Goal: Find specific page/section: Find specific page/section

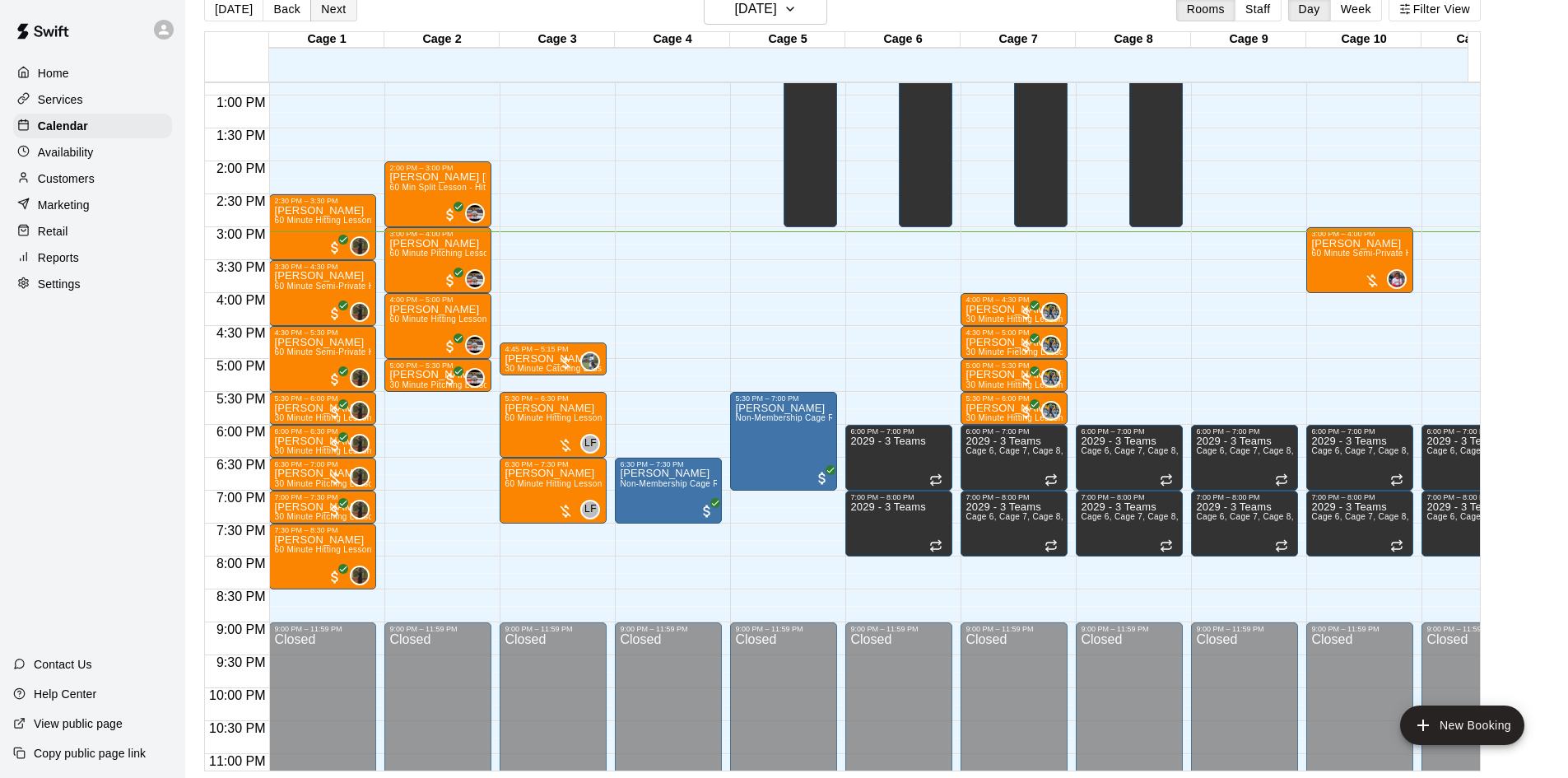
click at [329, 15] on button "Next" at bounding box center [333, 9] width 46 height 24
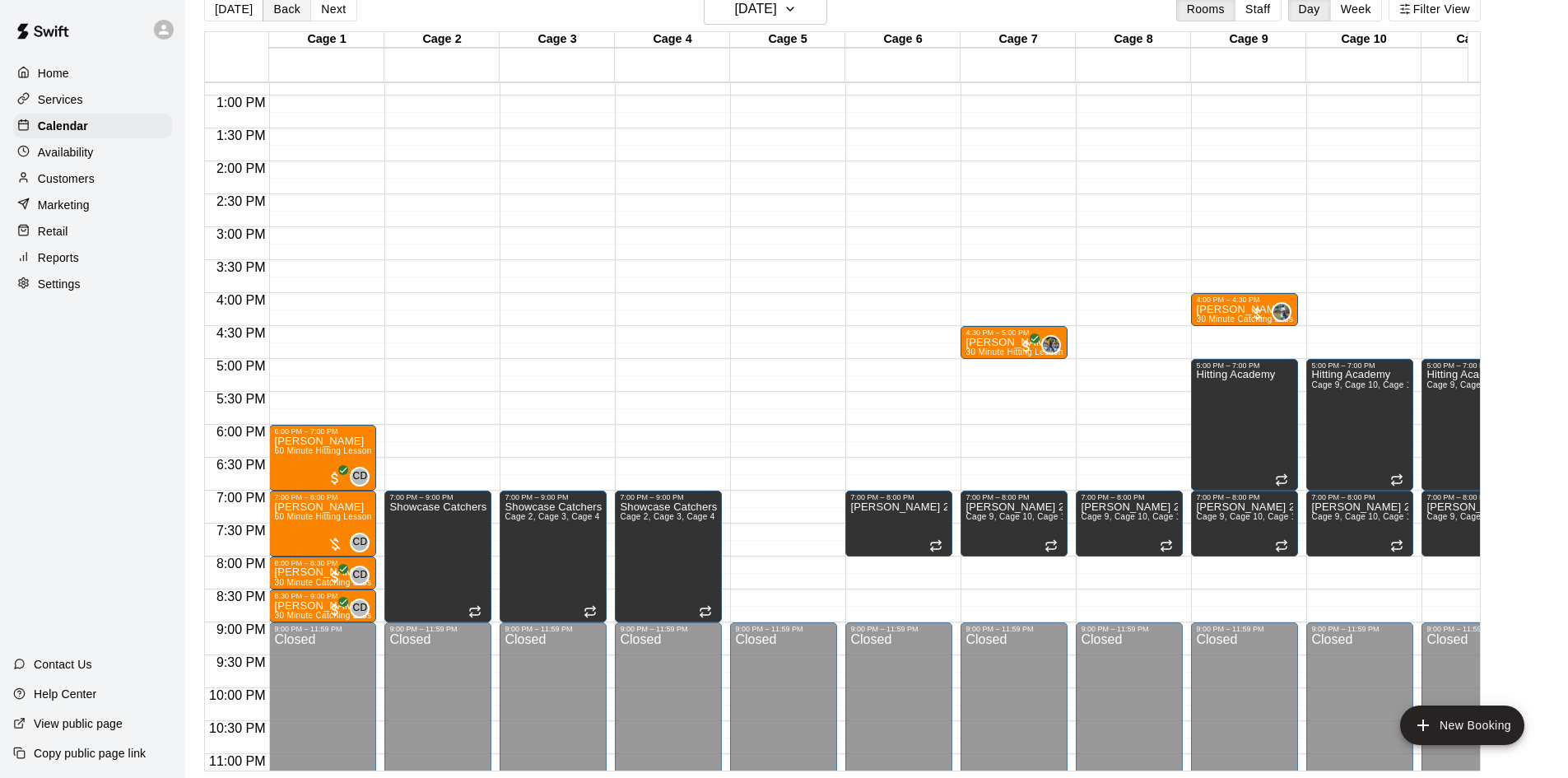
click at [283, 8] on button "Back" at bounding box center [287, 9] width 49 height 24
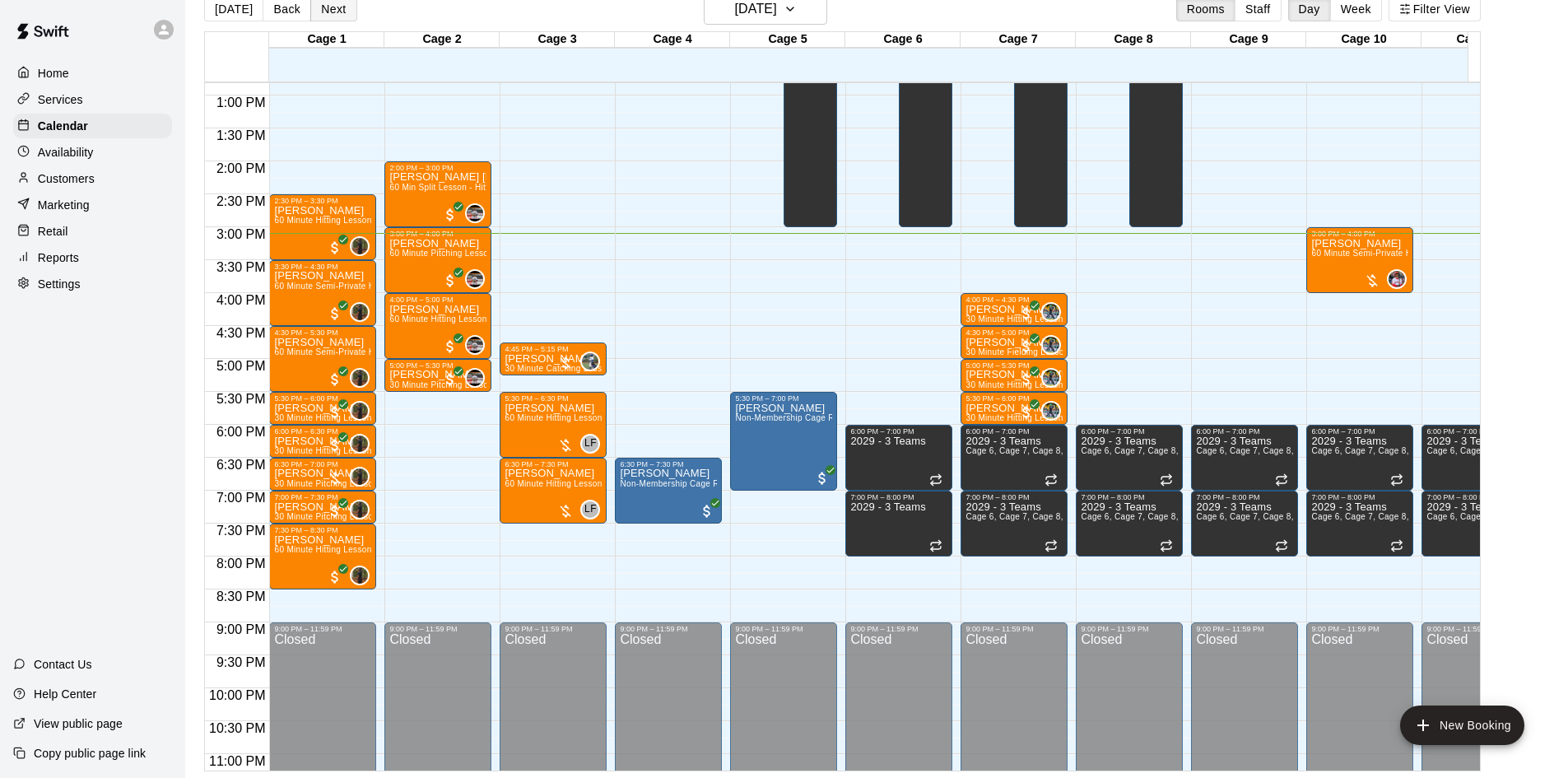
click at [329, 14] on button "Next" at bounding box center [333, 9] width 46 height 24
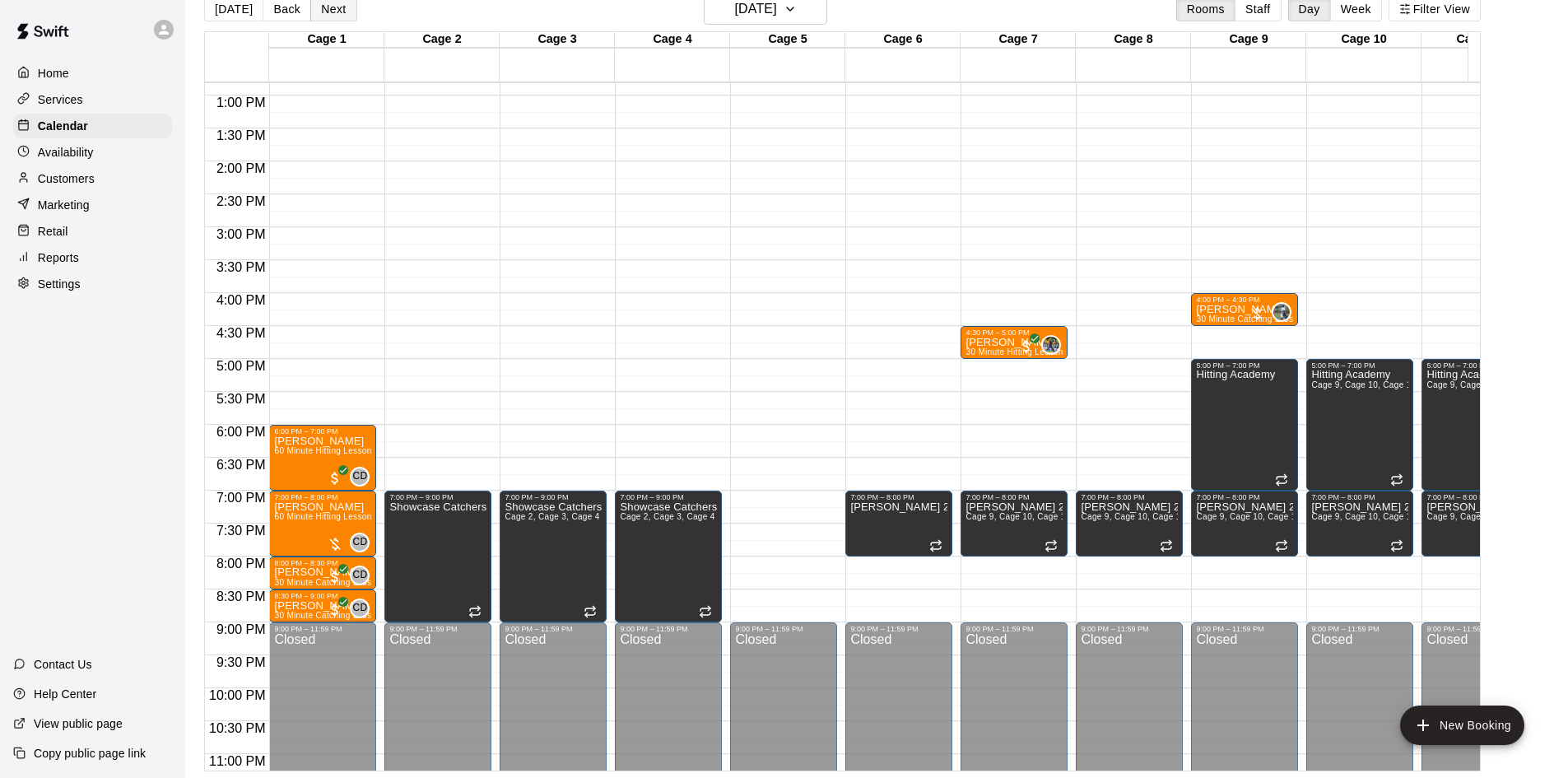
click at [335, 13] on button "Next" at bounding box center [333, 9] width 46 height 24
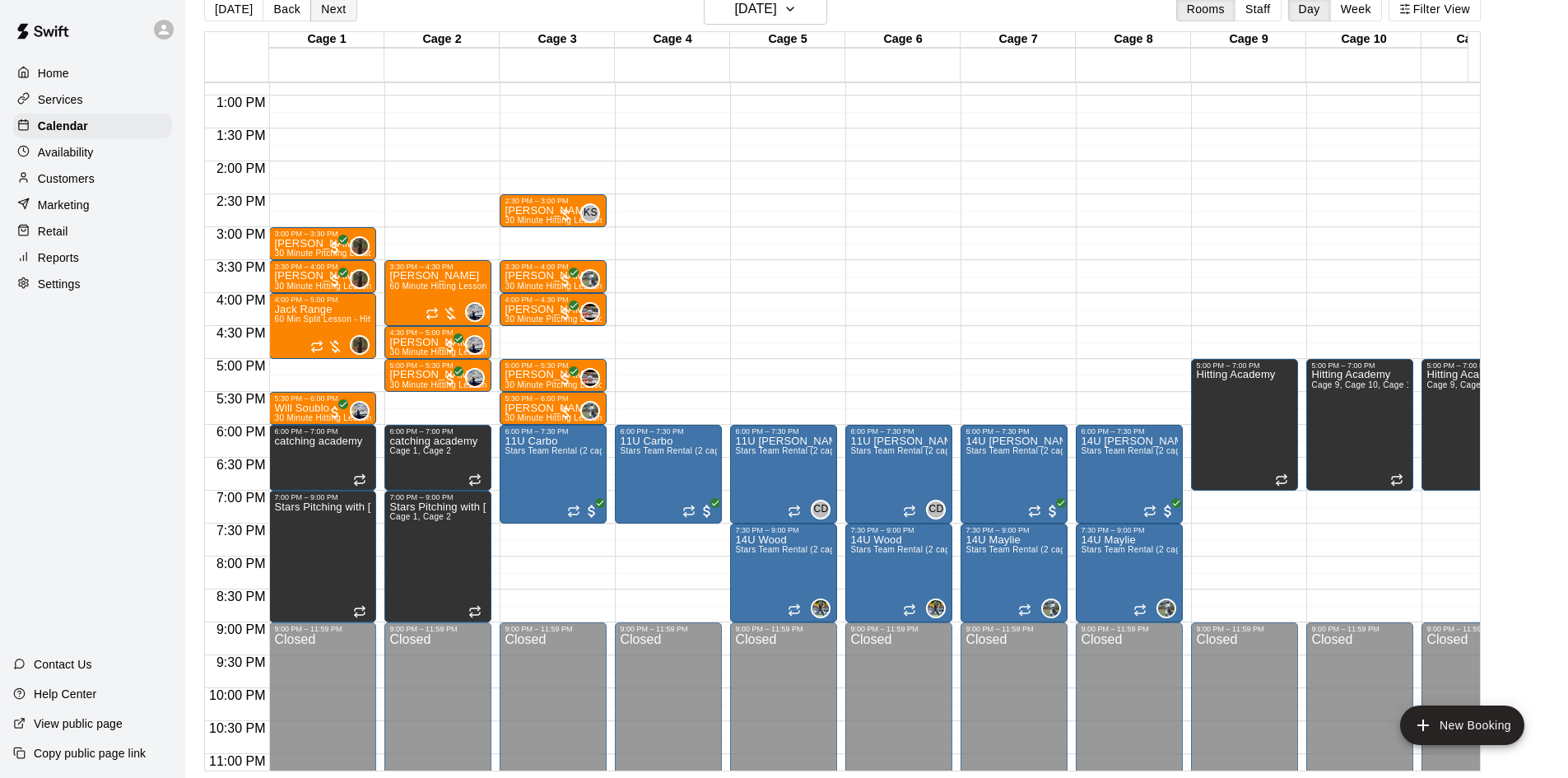
click at [344, 16] on button "Next" at bounding box center [333, 9] width 46 height 24
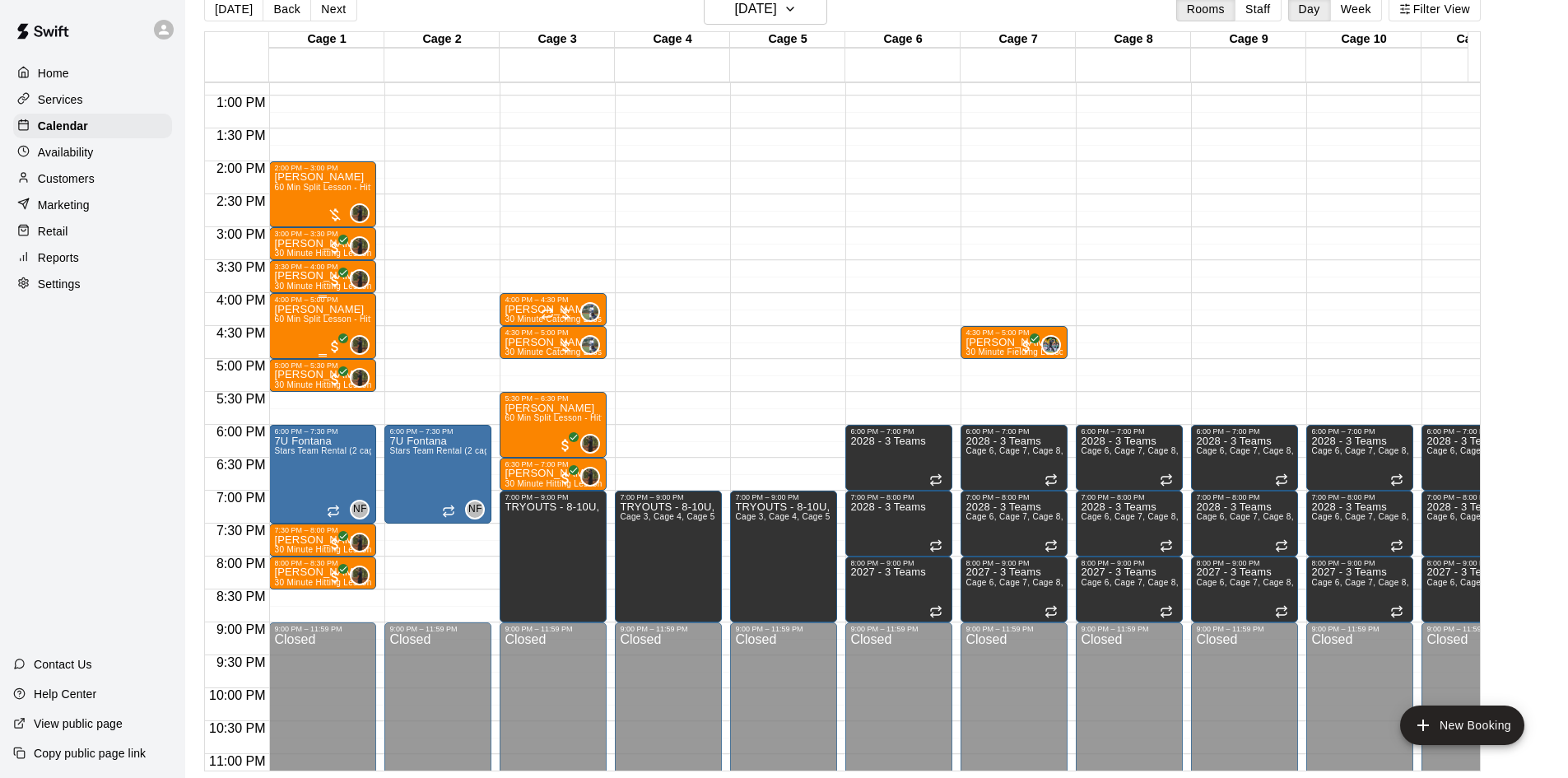
click at [305, 329] on div "[PERSON_NAME] 60 Min Split Lesson - Hitting/Pitching" at bounding box center [322, 692] width 97 height 778
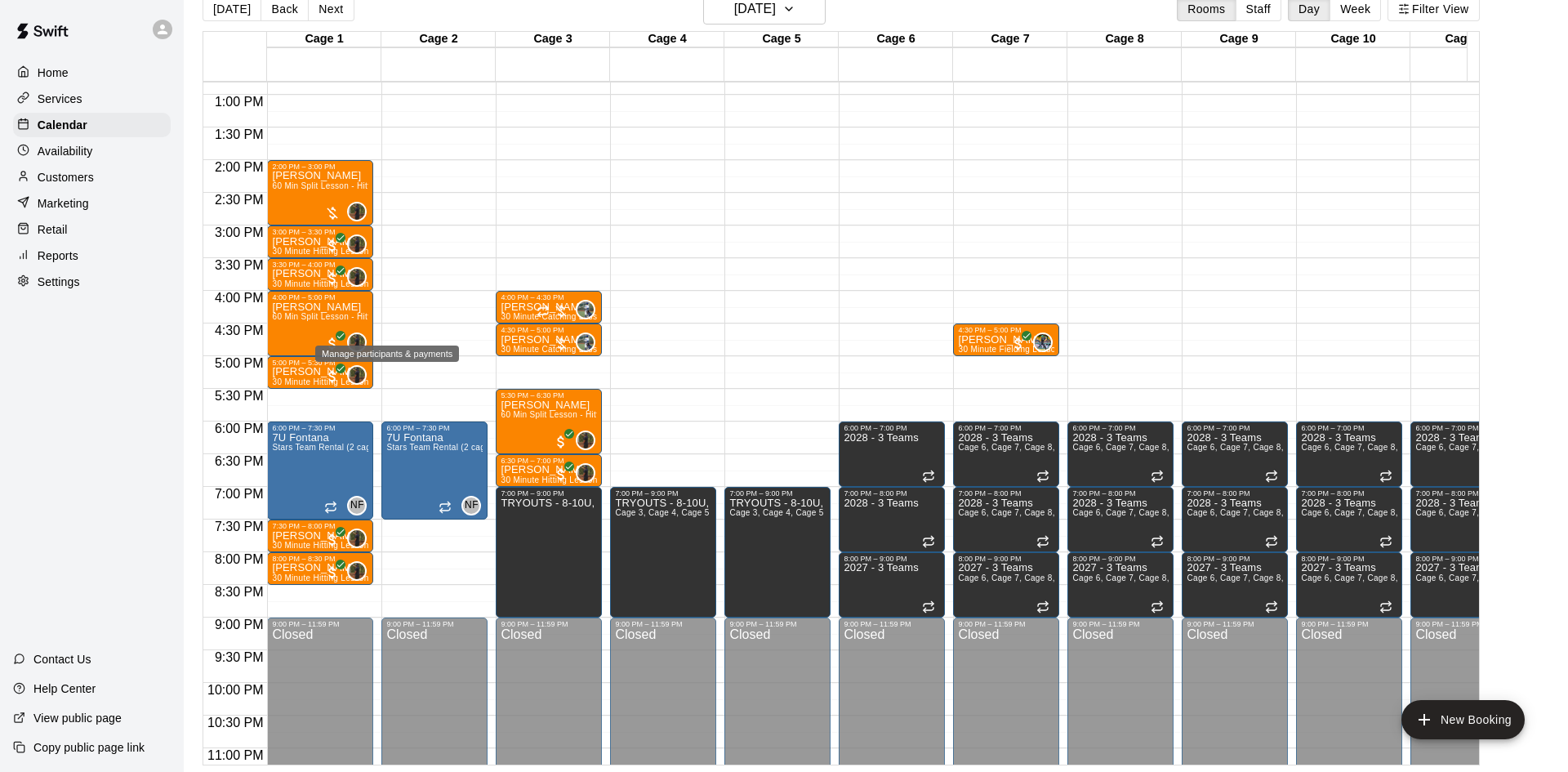
click at [39, 771] on img "edit" at bounding box center [28, 783] width 18 height 18
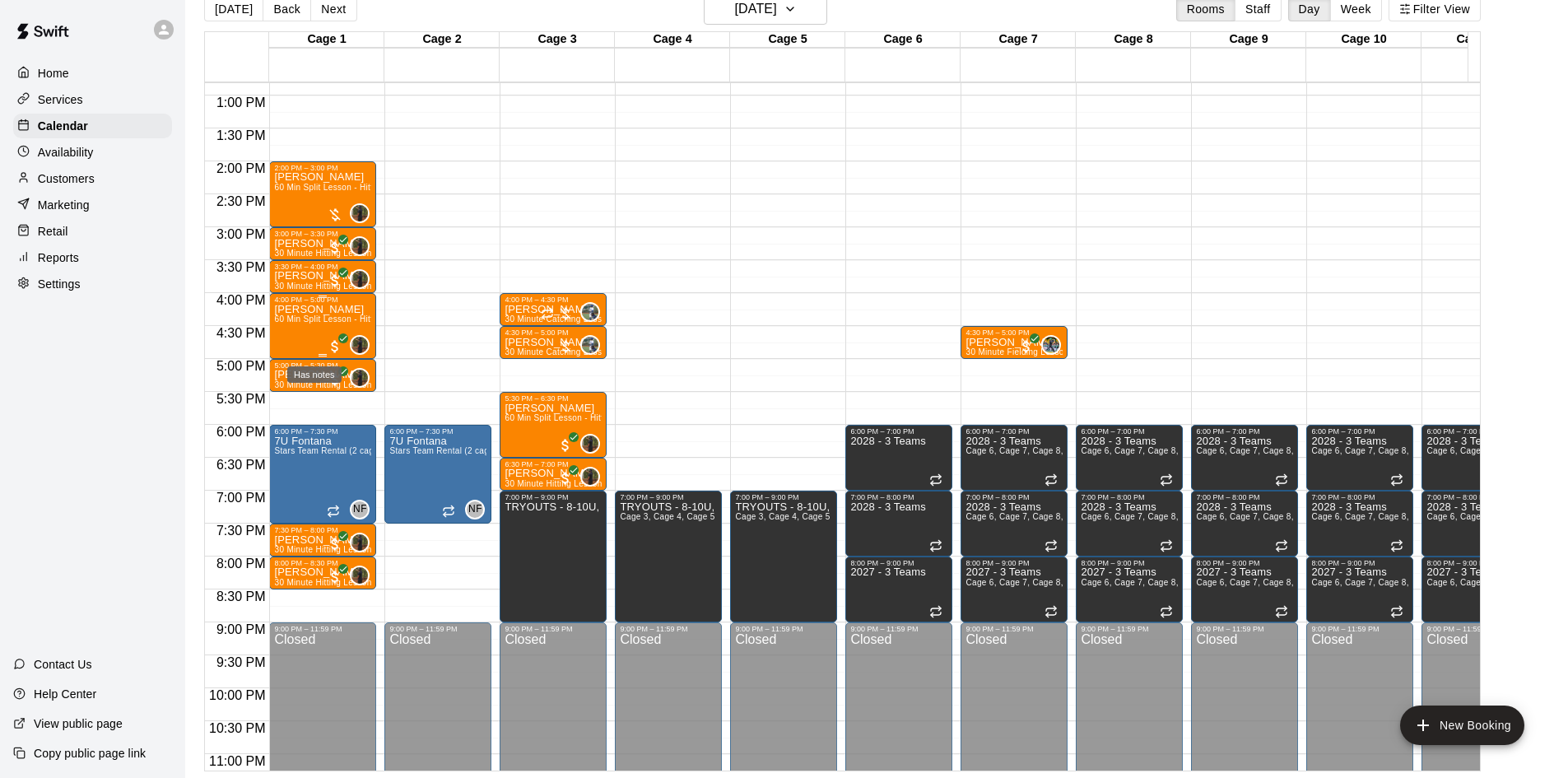
click at [325, 348] on icon "Has notes" at bounding box center [333, 356] width 17 height 17
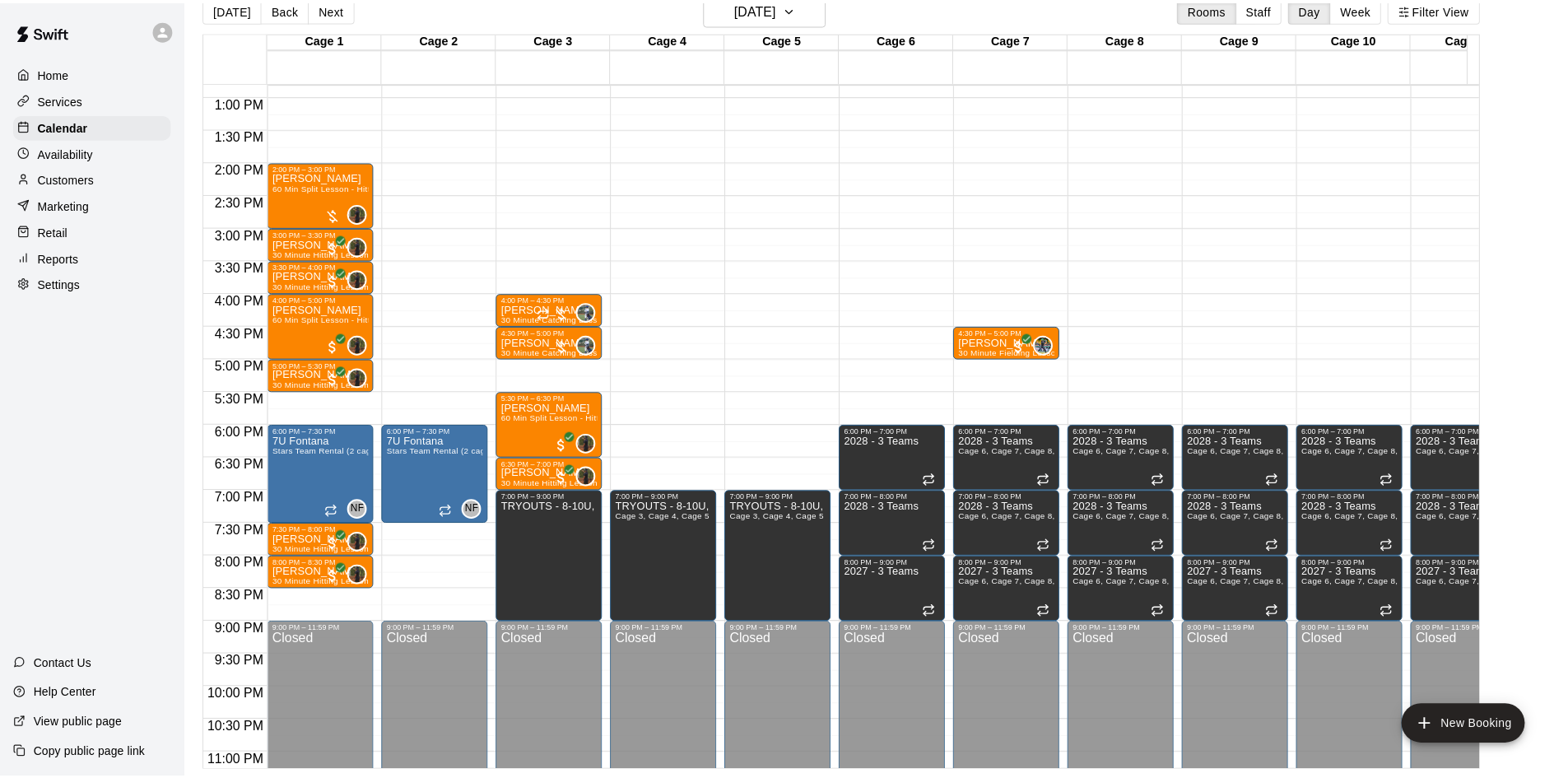
scroll to position [82, 0]
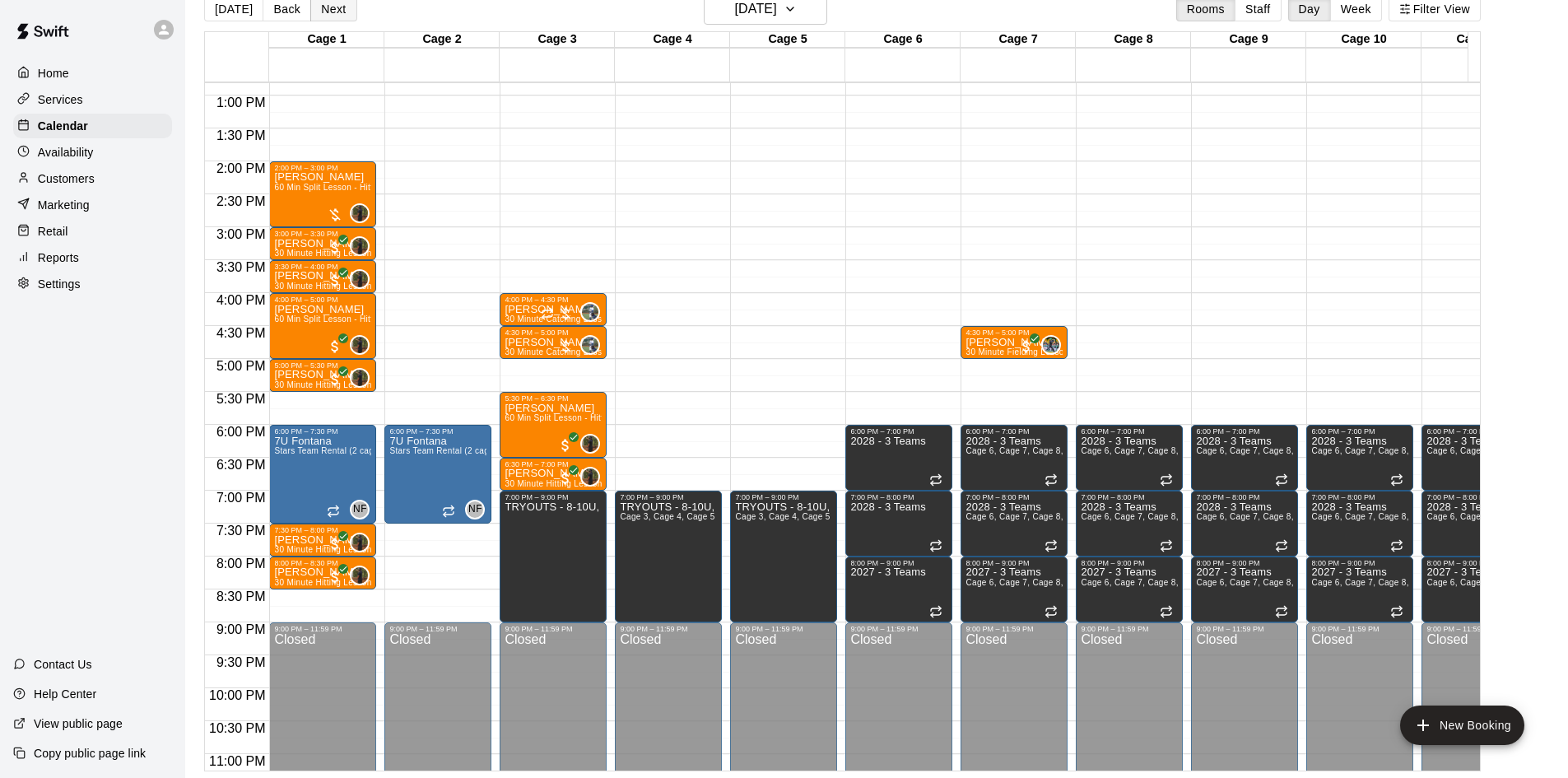
click at [338, 8] on button "Next" at bounding box center [333, 9] width 46 height 24
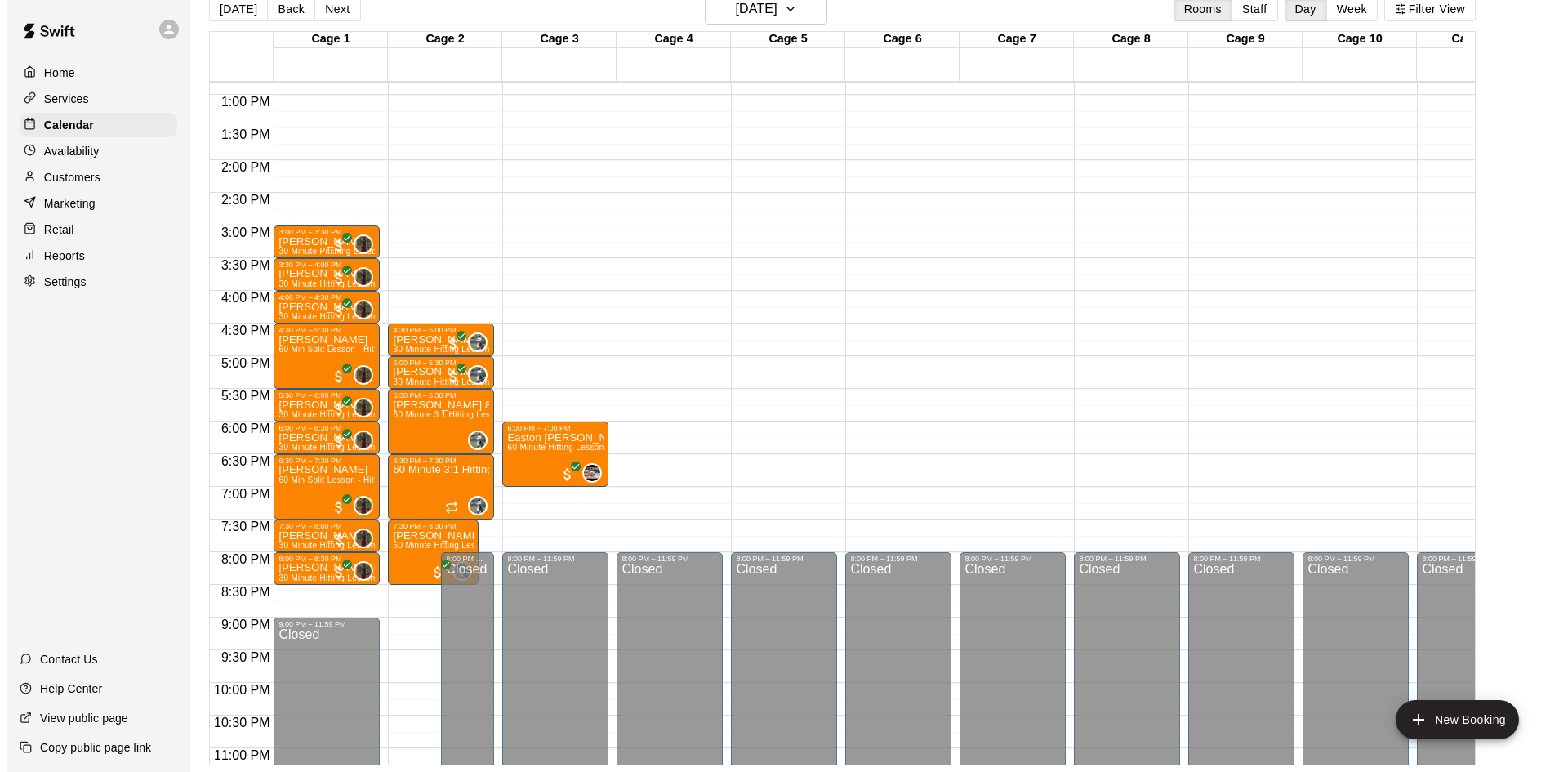
scroll to position [900, 0]
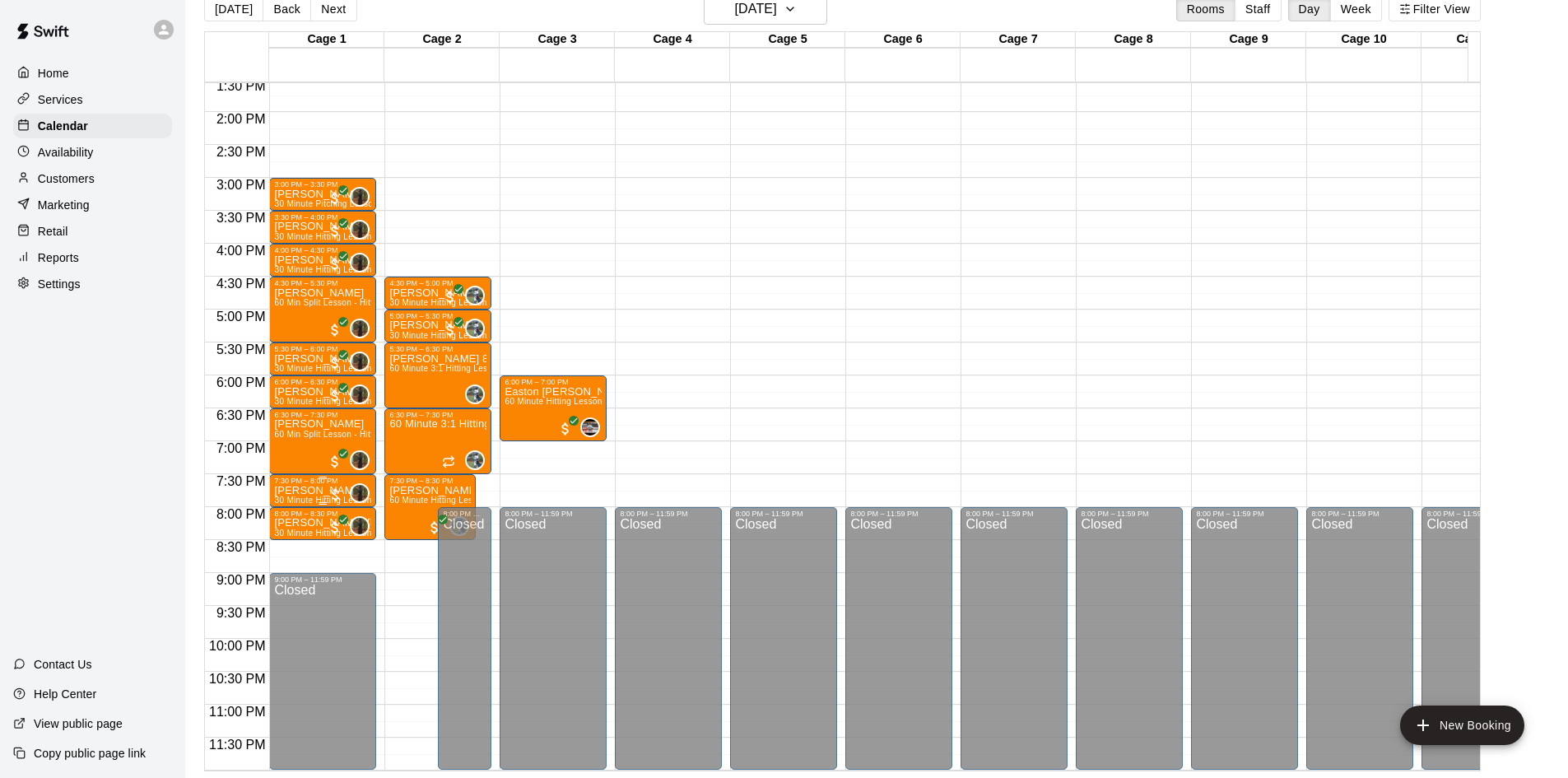
click at [303, 490] on p "[PERSON_NAME]" at bounding box center [322, 490] width 97 height 0
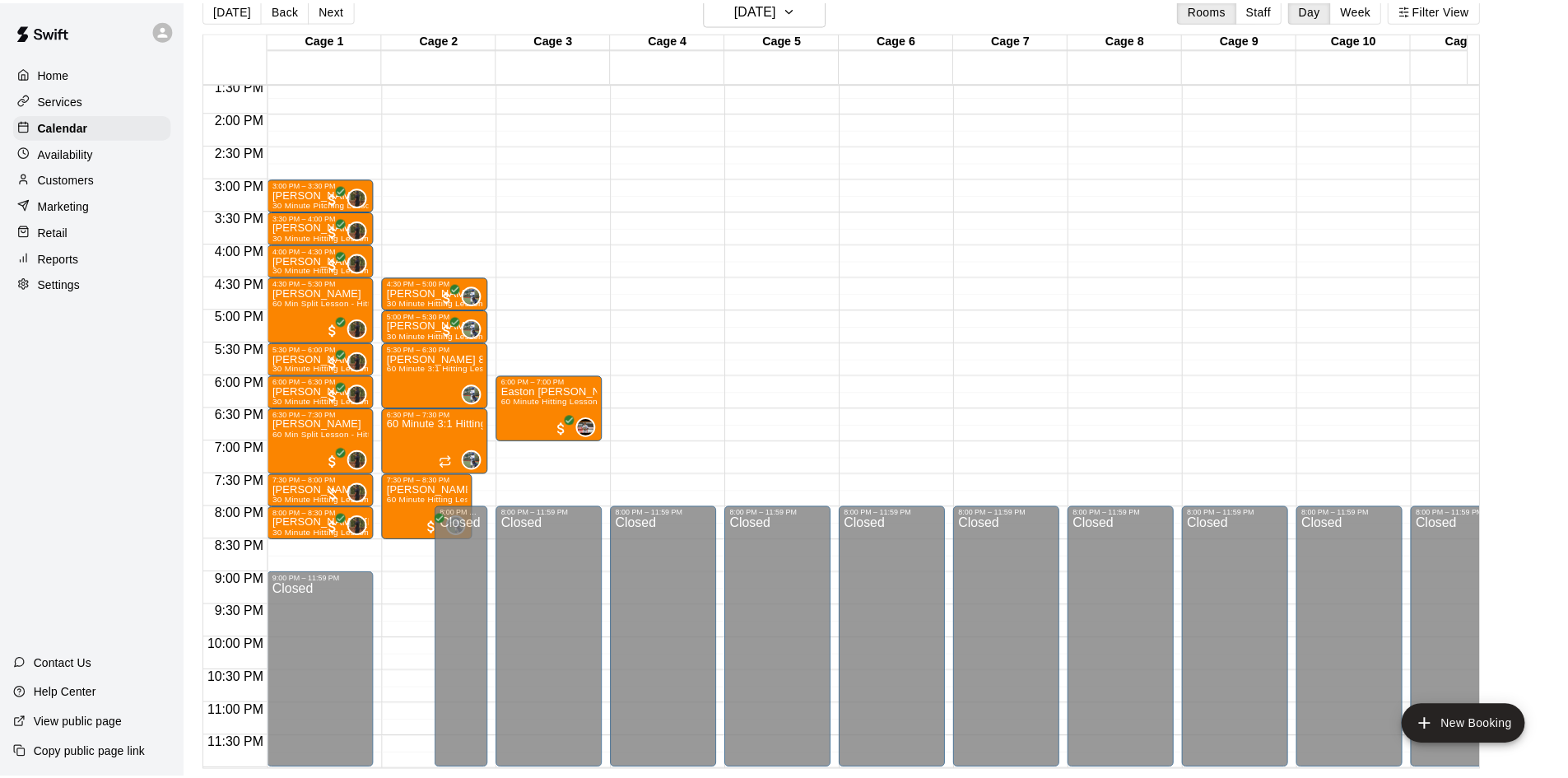
scroll to position [299, 0]
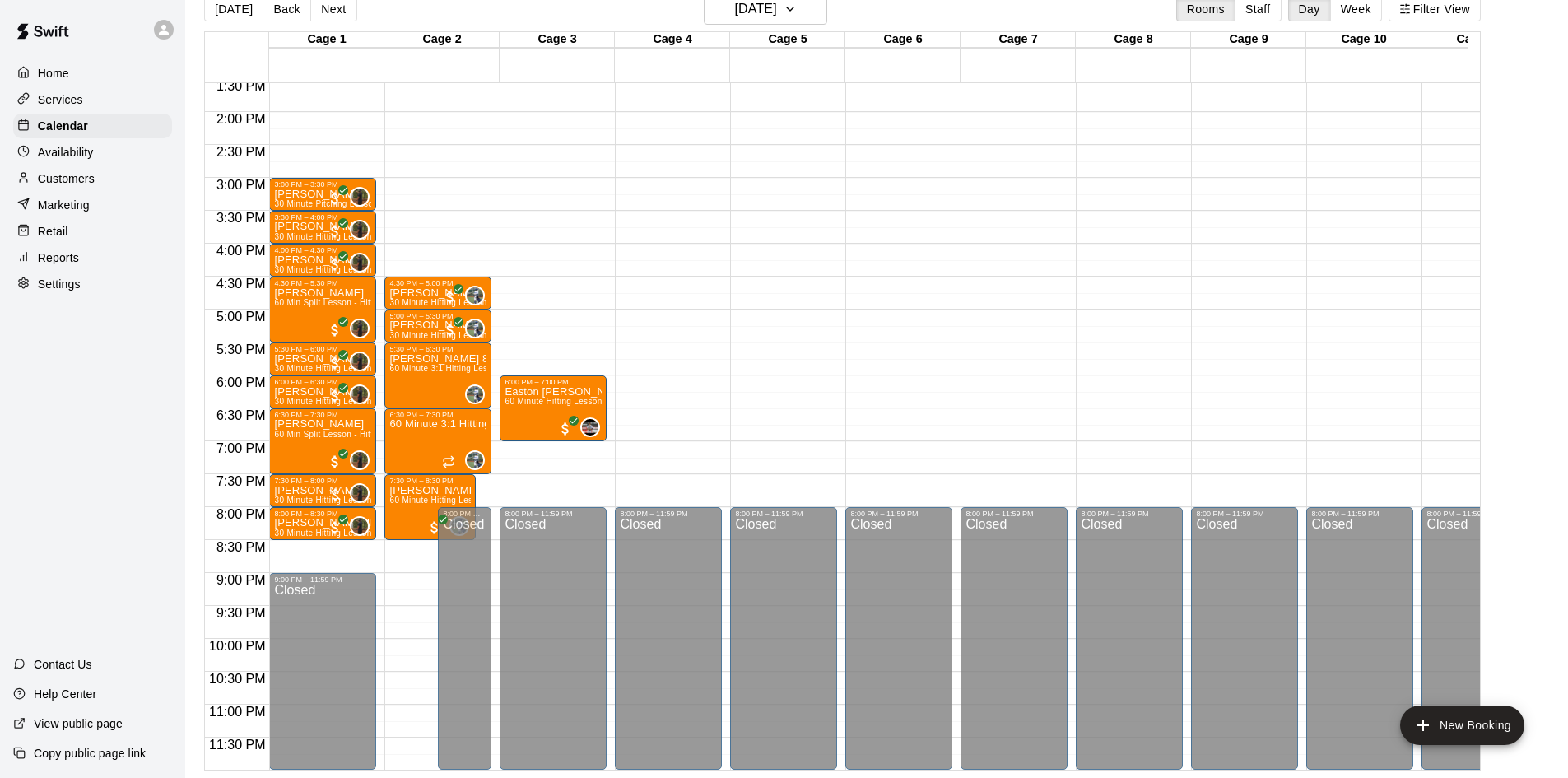
click at [61, 184] on p "Customers" at bounding box center [67, 178] width 57 height 17
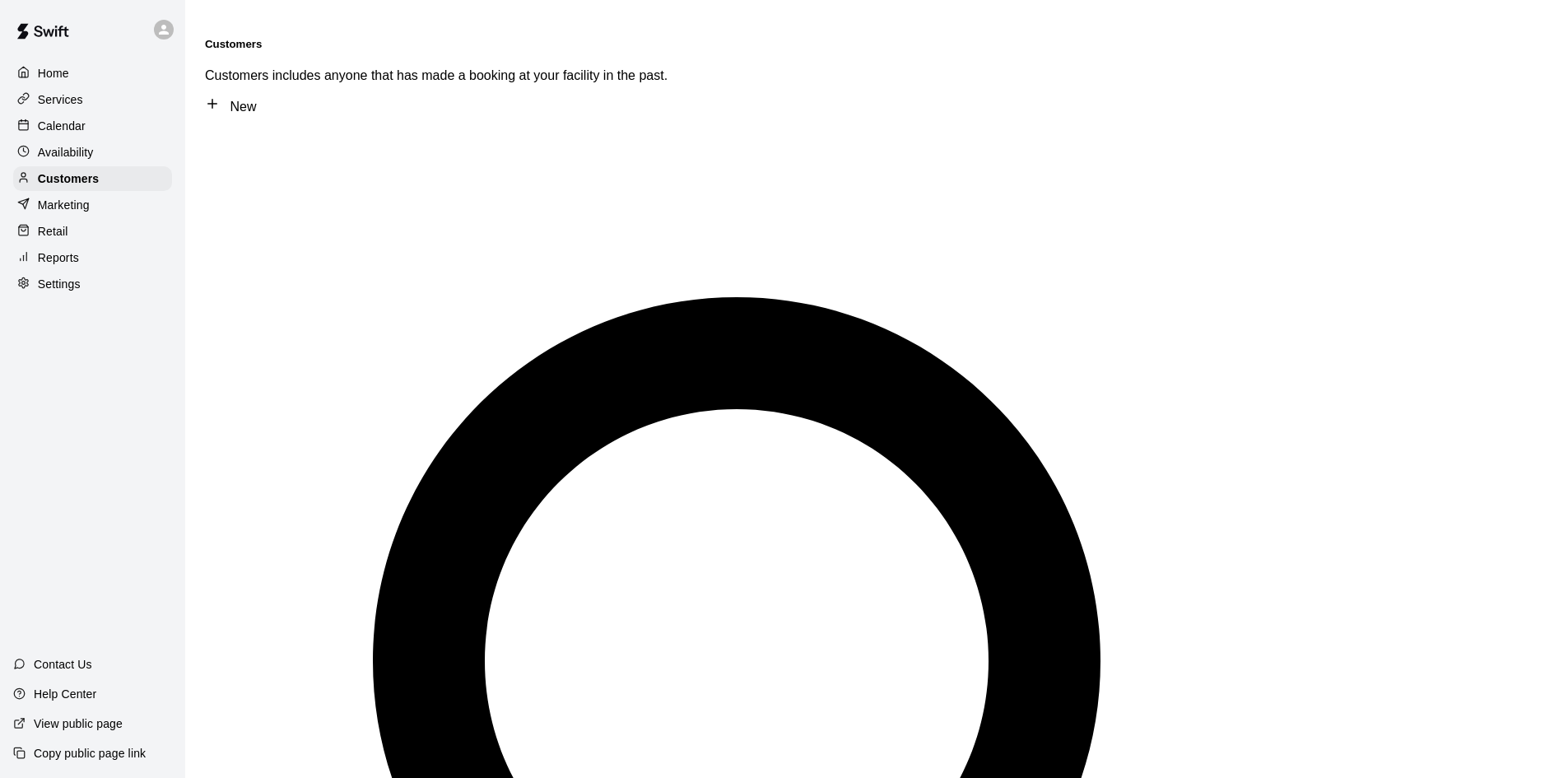
click at [85, 130] on p "Calendar" at bounding box center [62, 125] width 48 height 17
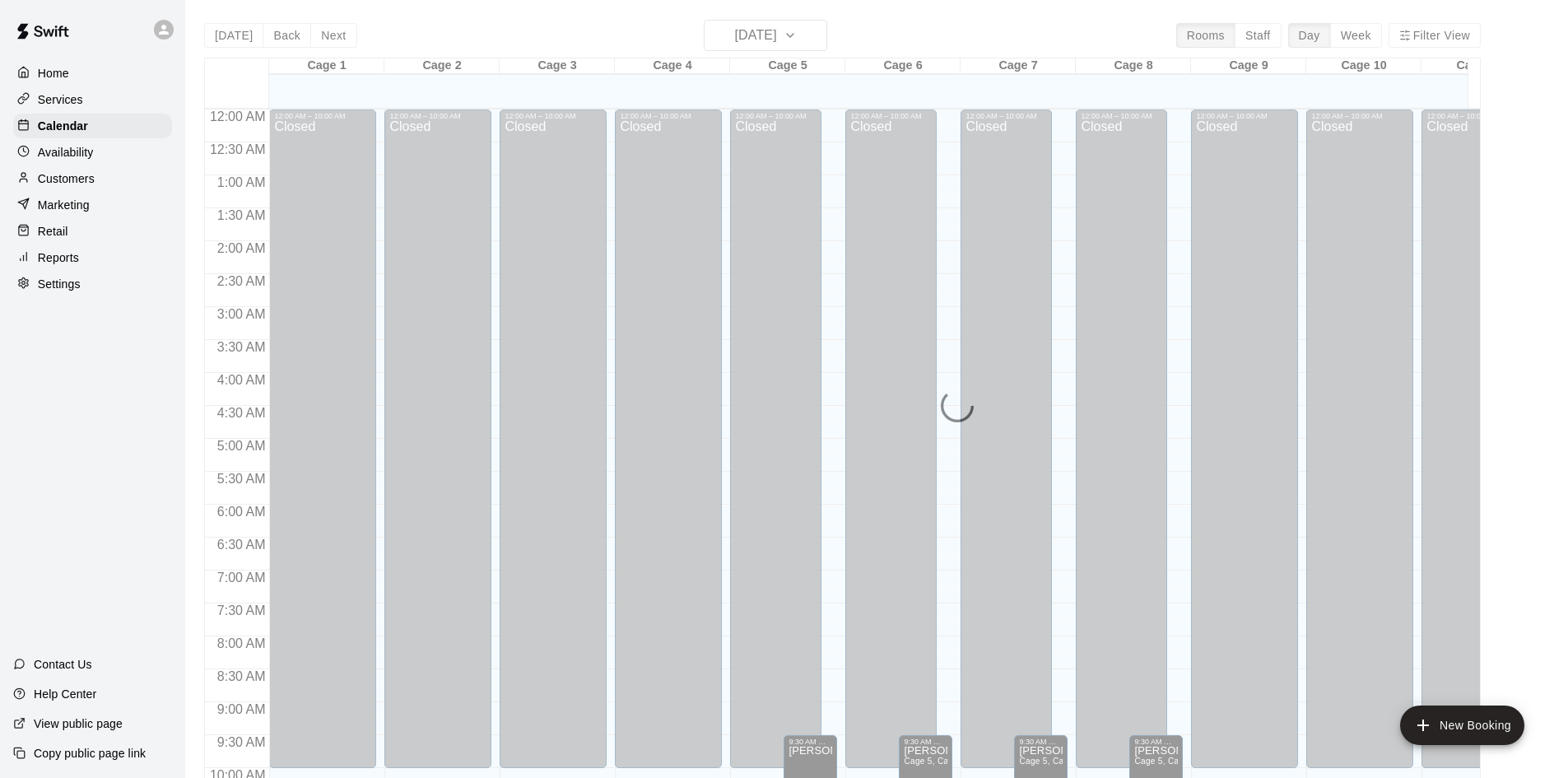
scroll to position [844, 0]
